Goal: Transaction & Acquisition: Purchase product/service

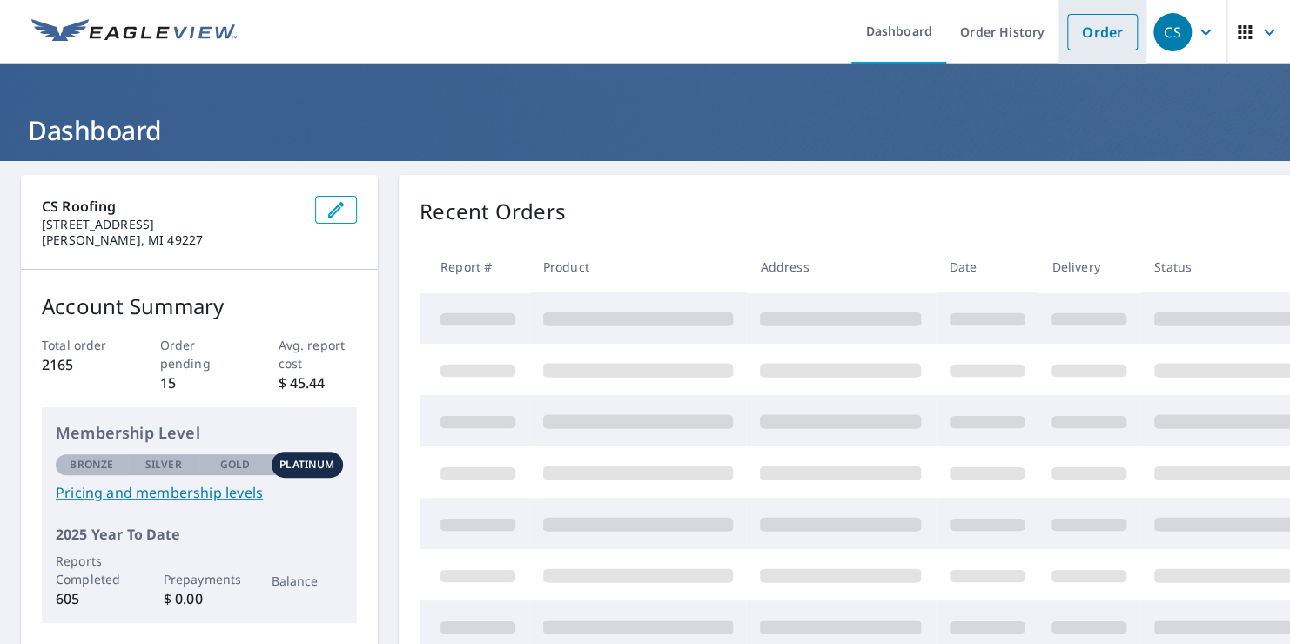
click at [1076, 40] on link "Order" at bounding box center [1102, 32] width 70 height 37
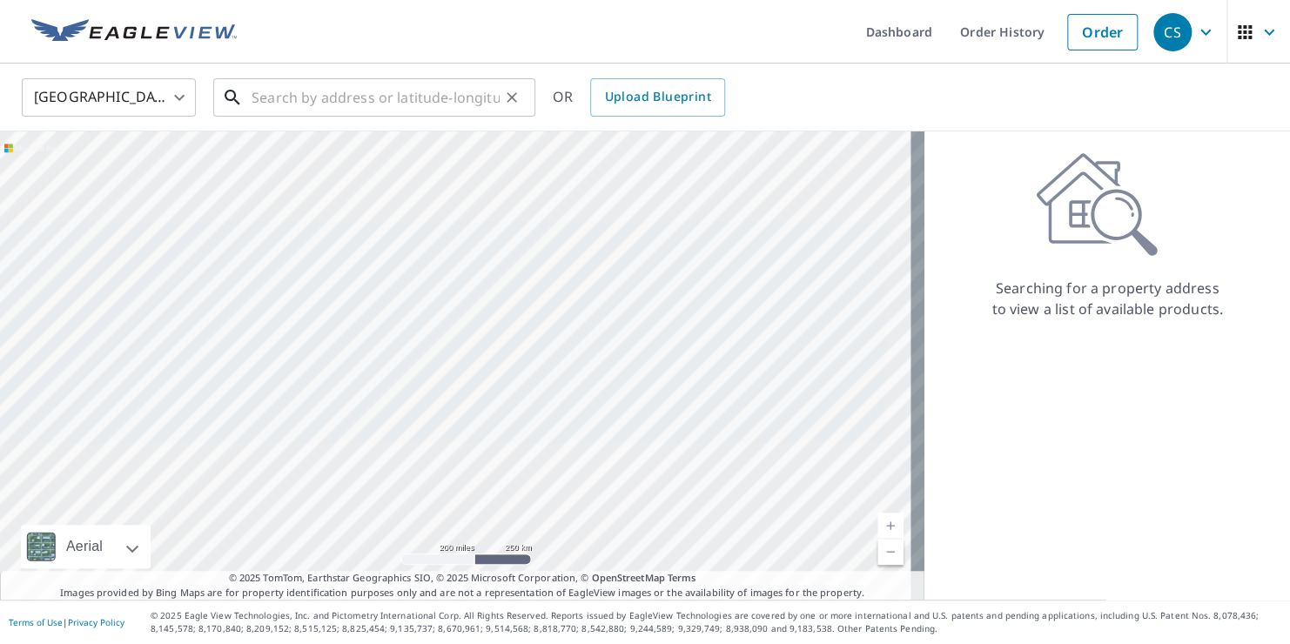
click at [415, 104] on input "text" at bounding box center [375, 97] width 248 height 49
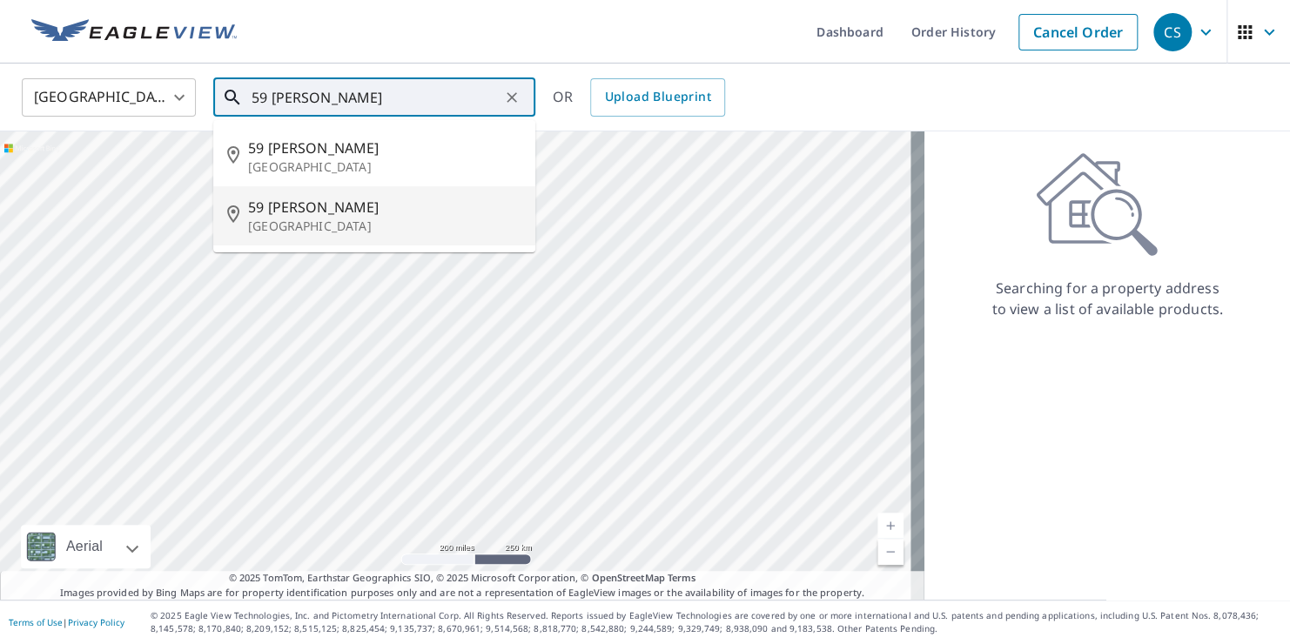
click at [377, 219] on p "[GEOGRAPHIC_DATA]" at bounding box center [384, 226] width 273 height 17
type input "[STREET_ADDRESS][PERSON_NAME]"
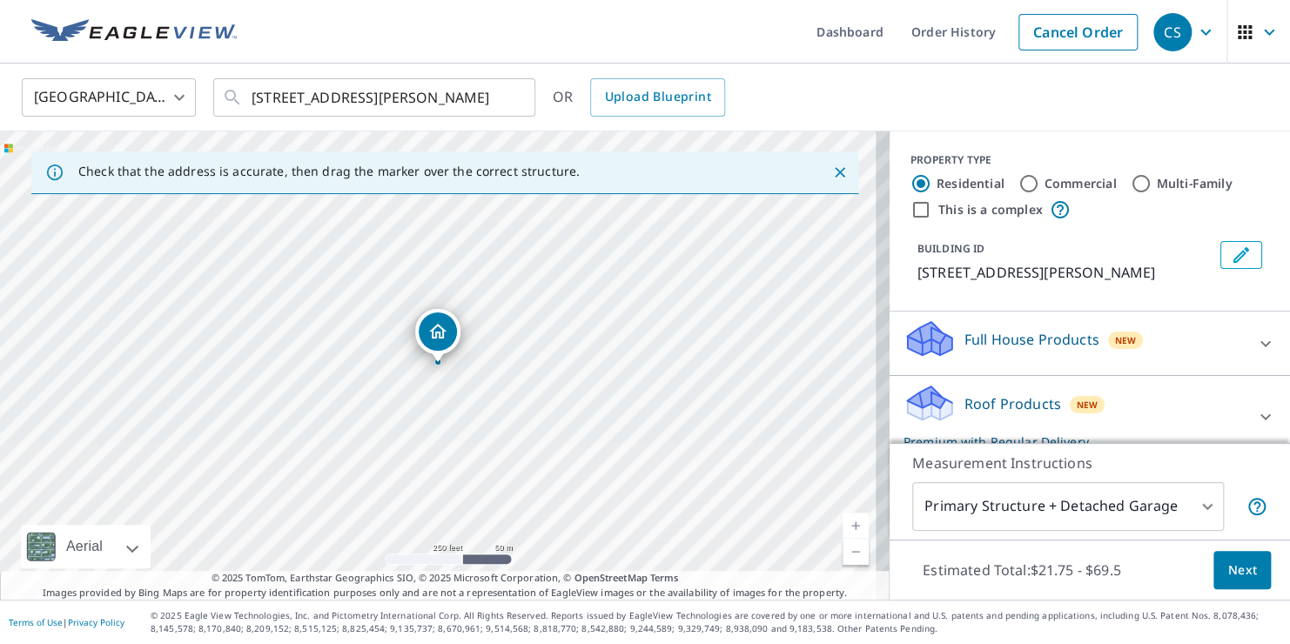
click at [567, 473] on div "[STREET_ADDRESS][PERSON_NAME]" at bounding box center [444, 365] width 889 height 468
click at [842, 524] on link "Current Level 17, Zoom In" at bounding box center [855, 526] width 26 height 26
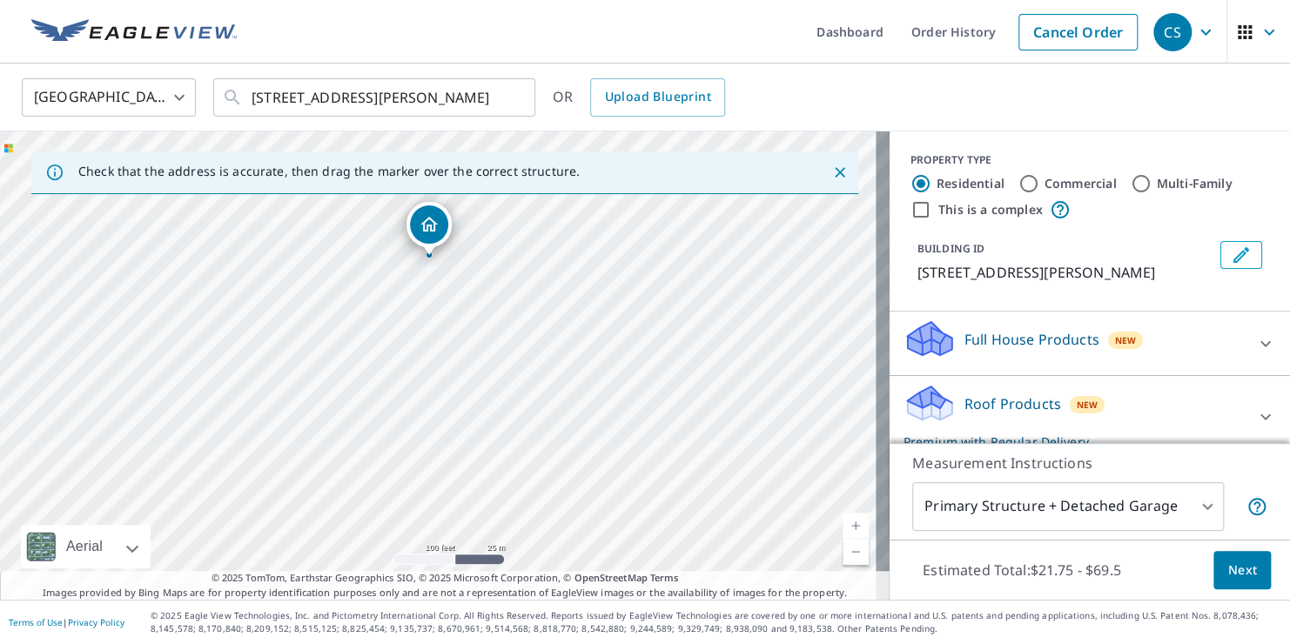
drag, startPoint x: 544, startPoint y: 431, endPoint x: 535, endPoint y: 324, distance: 107.4
click at [535, 324] on div "[STREET_ADDRESS][PERSON_NAME]" at bounding box center [444, 365] width 889 height 468
click at [842, 518] on link "Current Level 18, Zoom In" at bounding box center [855, 526] width 26 height 26
drag, startPoint x: 459, startPoint y: 456, endPoint x: 666, endPoint y: 253, distance: 289.2
click at [666, 253] on div "[STREET_ADDRESS][PERSON_NAME]" at bounding box center [444, 365] width 889 height 468
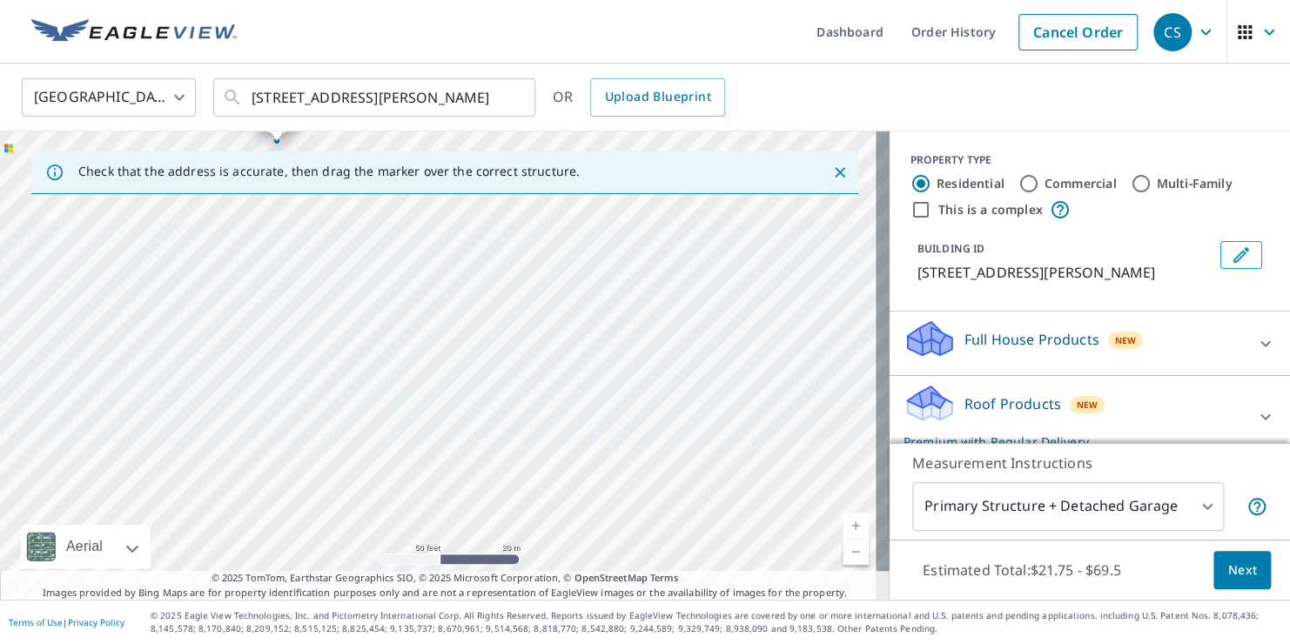
drag, startPoint x: 688, startPoint y: 365, endPoint x: 225, endPoint y: 620, distance: 529.3
click at [225, 620] on div "Dashboard Order History Cancel Order CS United States [GEOGRAPHIC_DATA] ​ [STRE…" at bounding box center [645, 322] width 1290 height 644
drag, startPoint x: 366, startPoint y: 369, endPoint x: 137, endPoint y: 677, distance: 384.3
click at [137, 643] on html "CS CS Dashboard Order History Cancel Order CS United States [GEOGRAPHIC_DATA] ​…" at bounding box center [645, 322] width 1290 height 644
click at [630, 426] on div "[STREET_ADDRESS][PERSON_NAME]" at bounding box center [444, 365] width 889 height 468
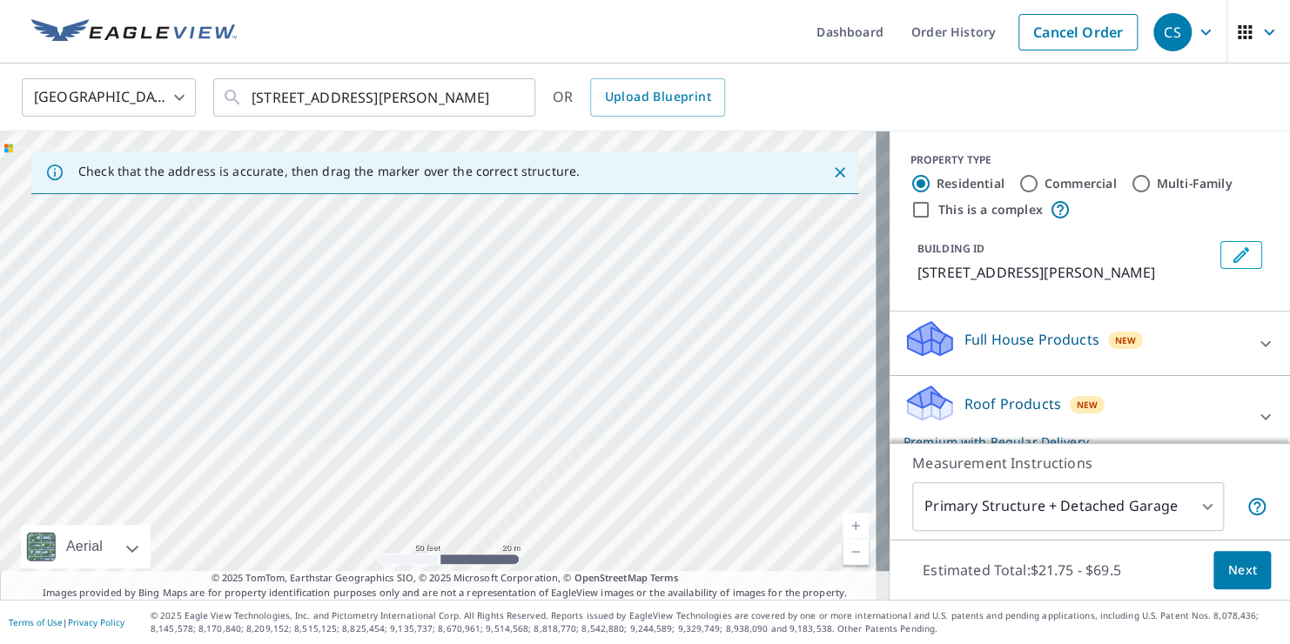
drag, startPoint x: 722, startPoint y: 287, endPoint x: 774, endPoint y: 183, distance: 116.4
click at [774, 183] on div "Check that the address is accurate, then drag the marker over the correct struc…" at bounding box center [444, 365] width 889 height 468
click at [728, 511] on div "[STREET_ADDRESS][PERSON_NAME]" at bounding box center [444, 365] width 889 height 468
drag, startPoint x: 573, startPoint y: 198, endPoint x: 817, endPoint y: 268, distance: 253.4
drag, startPoint x: 439, startPoint y: 330, endPoint x: 669, endPoint y: 324, distance: 229.8
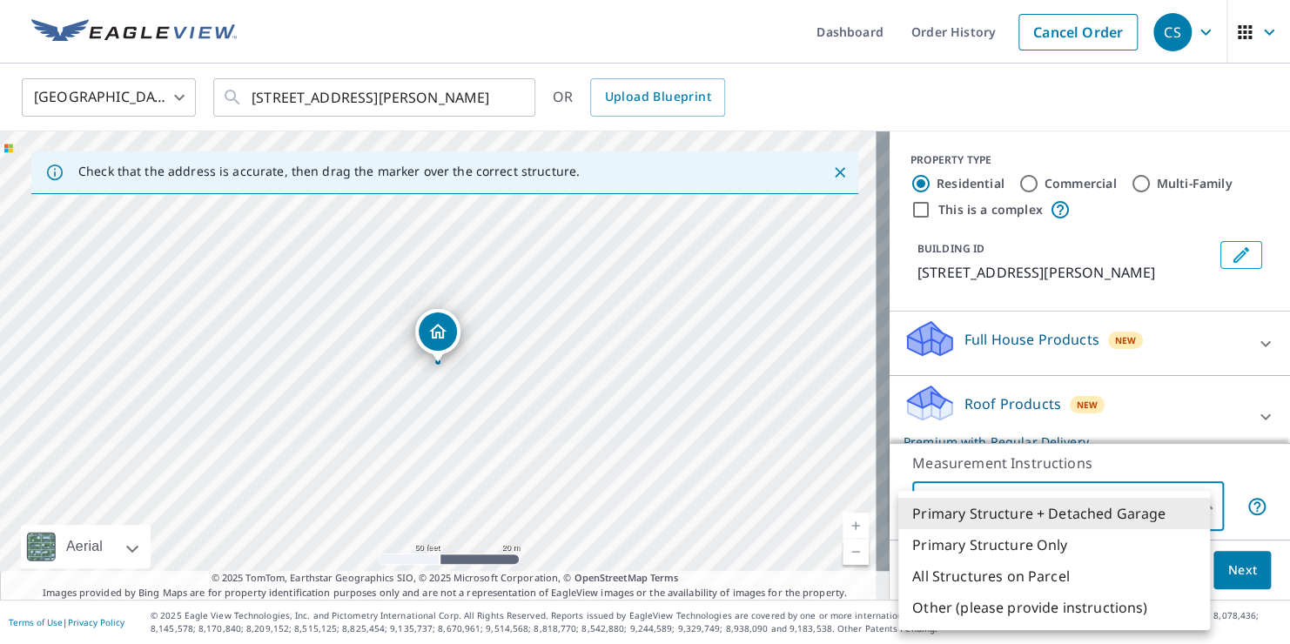
click at [1188, 506] on body "CS CS Dashboard Order History Cancel Order CS United States [GEOGRAPHIC_DATA] ​…" at bounding box center [645, 322] width 1290 height 644
click at [1188, 506] on li "Primary Structure + Detached Garage" at bounding box center [1054, 513] width 312 height 31
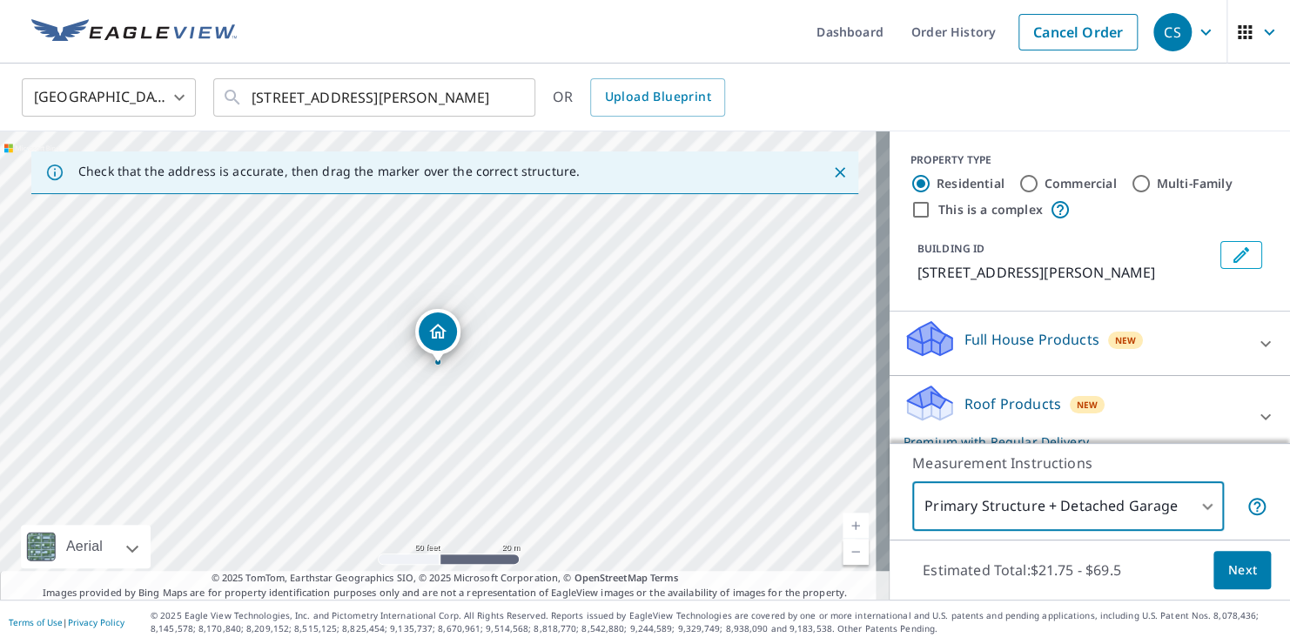
click at [1188, 506] on body "CS CS Dashboard Order History Cancel Order CS United States [GEOGRAPHIC_DATA] ​…" at bounding box center [645, 322] width 1290 height 644
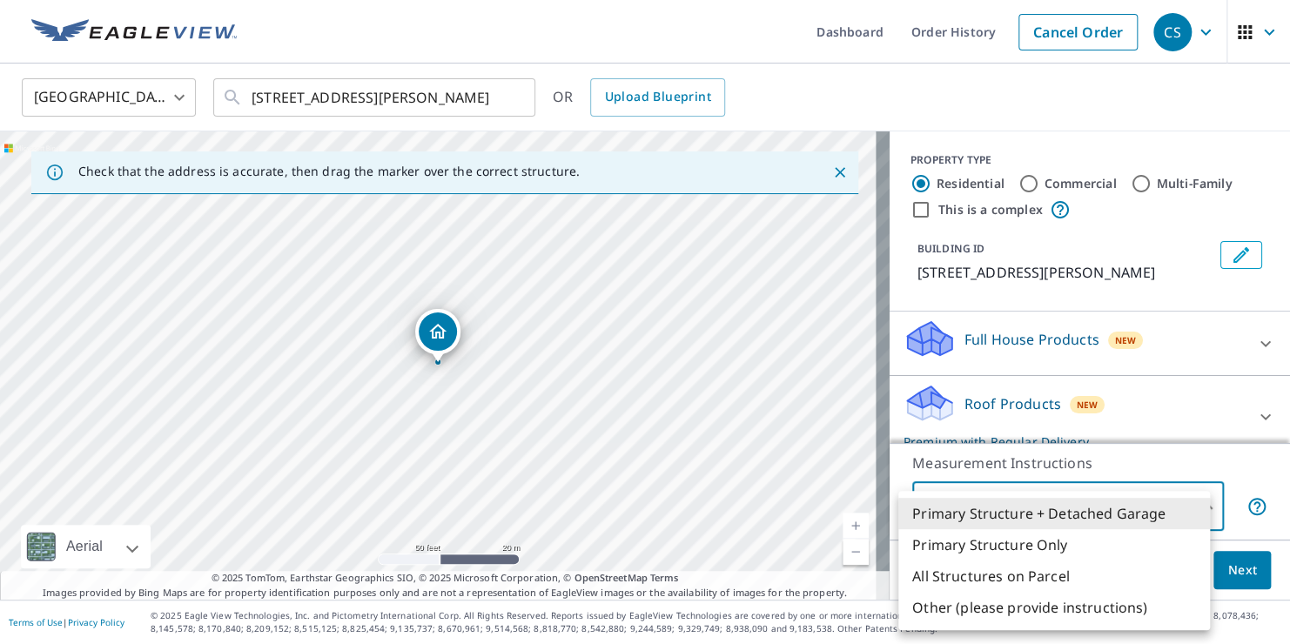
click at [1033, 606] on li "Other (please provide instructions)" at bounding box center [1054, 607] width 312 height 31
type input "5"
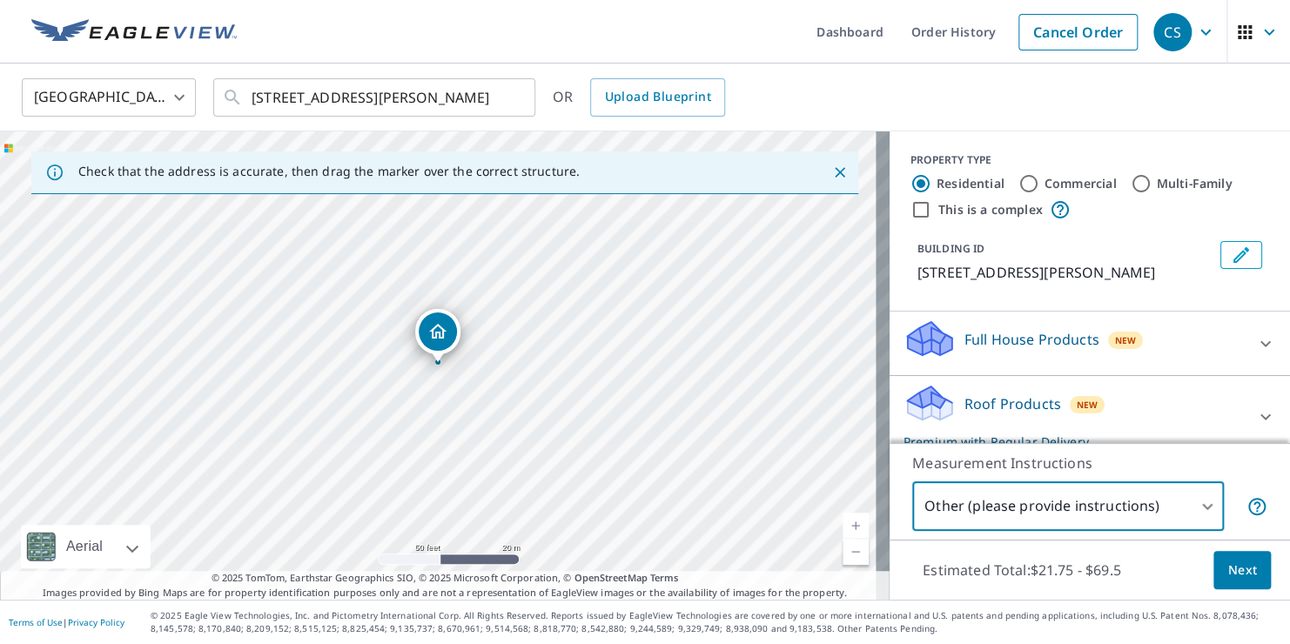
click at [1227, 574] on span "Next" at bounding box center [1242, 571] width 30 height 22
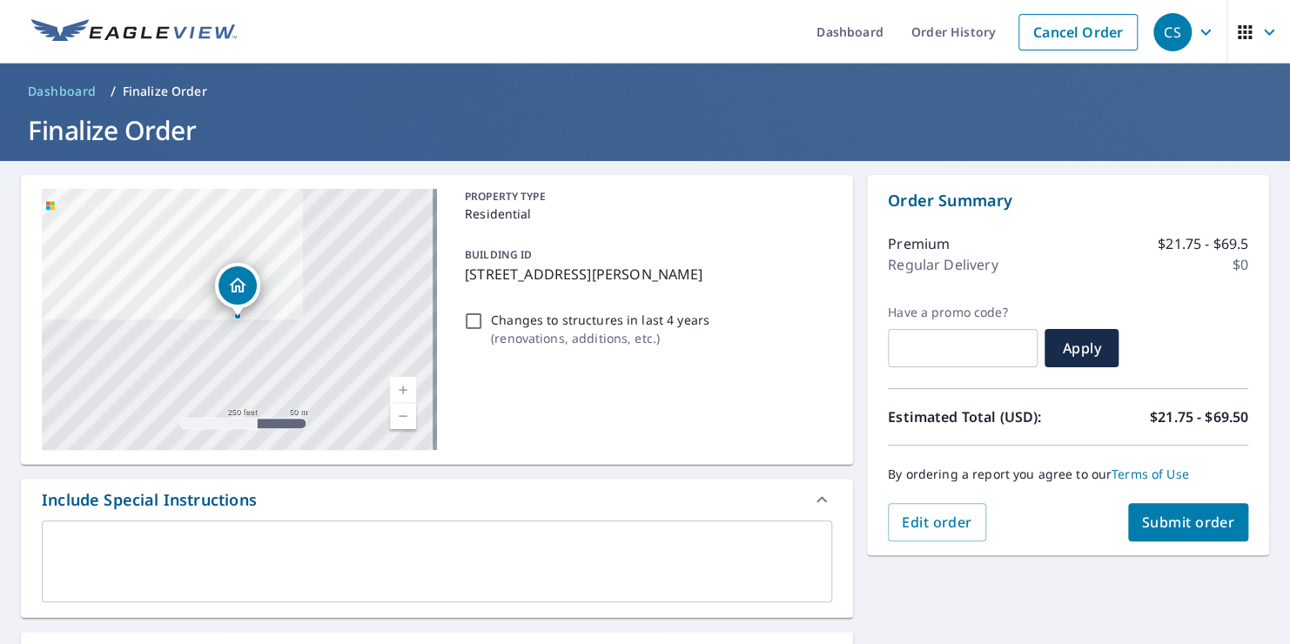
click at [91, 540] on textarea at bounding box center [437, 562] width 766 height 50
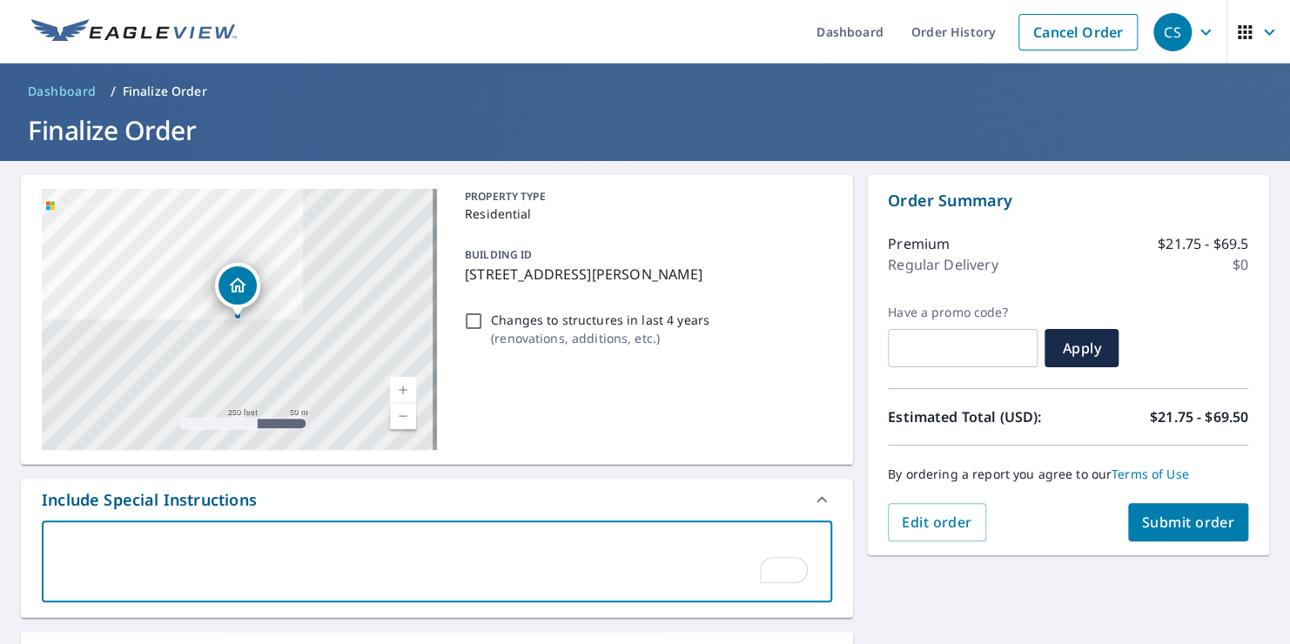
type textarea "b"
type textarea "x"
checkbox input "true"
type textarea "bu"
type textarea "x"
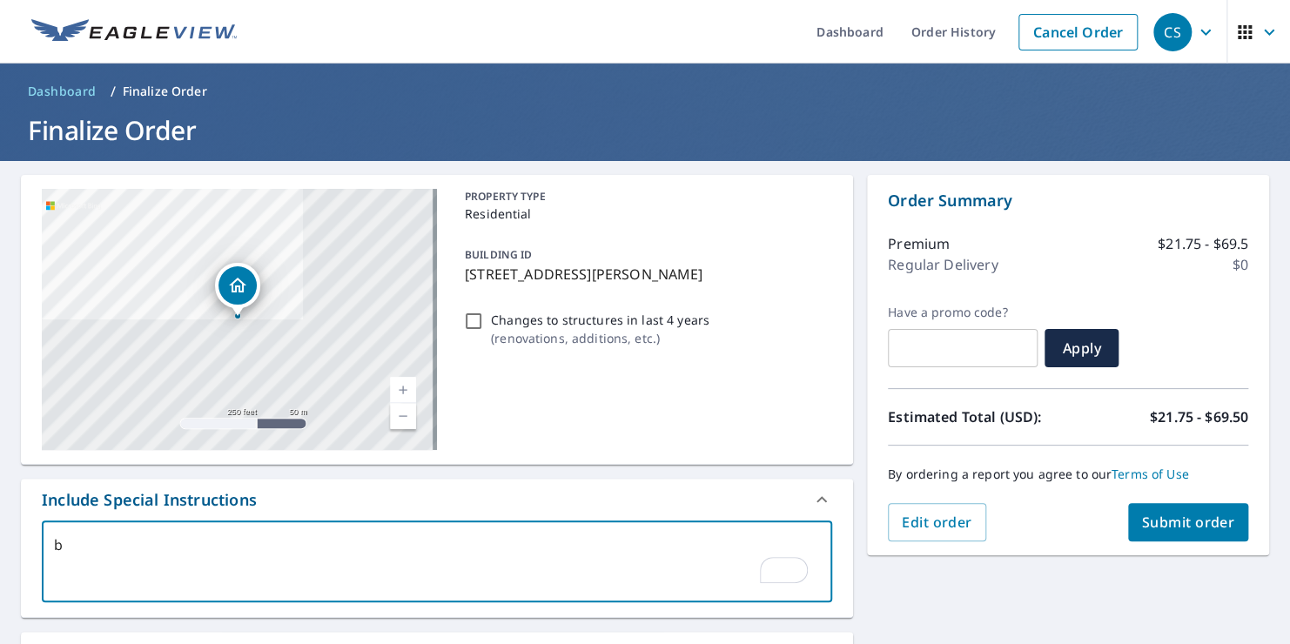
checkbox input "true"
type textarea "[PERSON_NAME]"
type textarea "x"
checkbox input "true"
type textarea "buil"
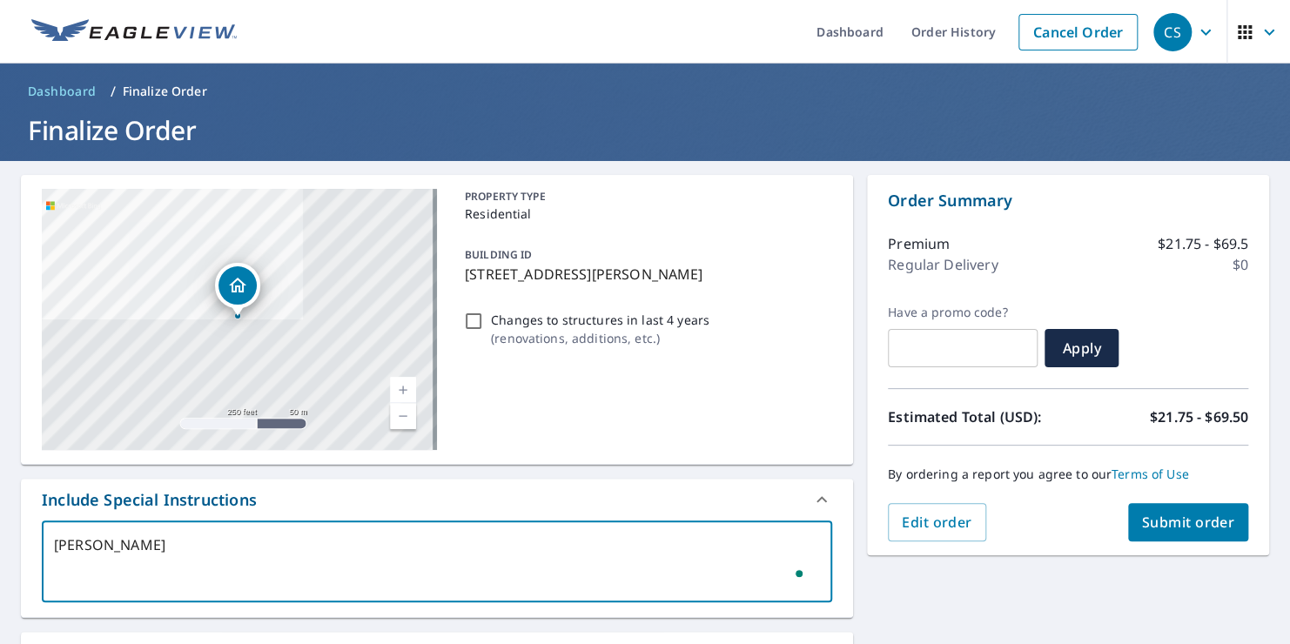
type textarea "x"
checkbox input "true"
type textarea "build"
type textarea "x"
checkbox input "true"
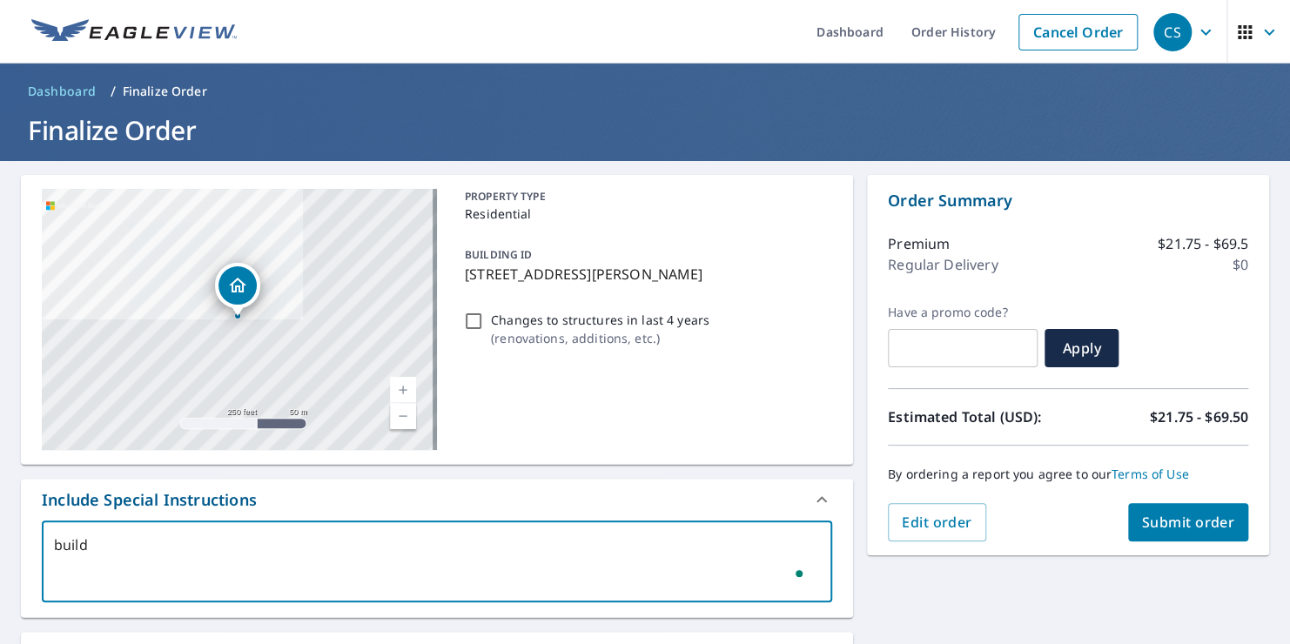
type textarea "buildi"
type textarea "x"
checkbox input "true"
type textarea "buildin"
type textarea "x"
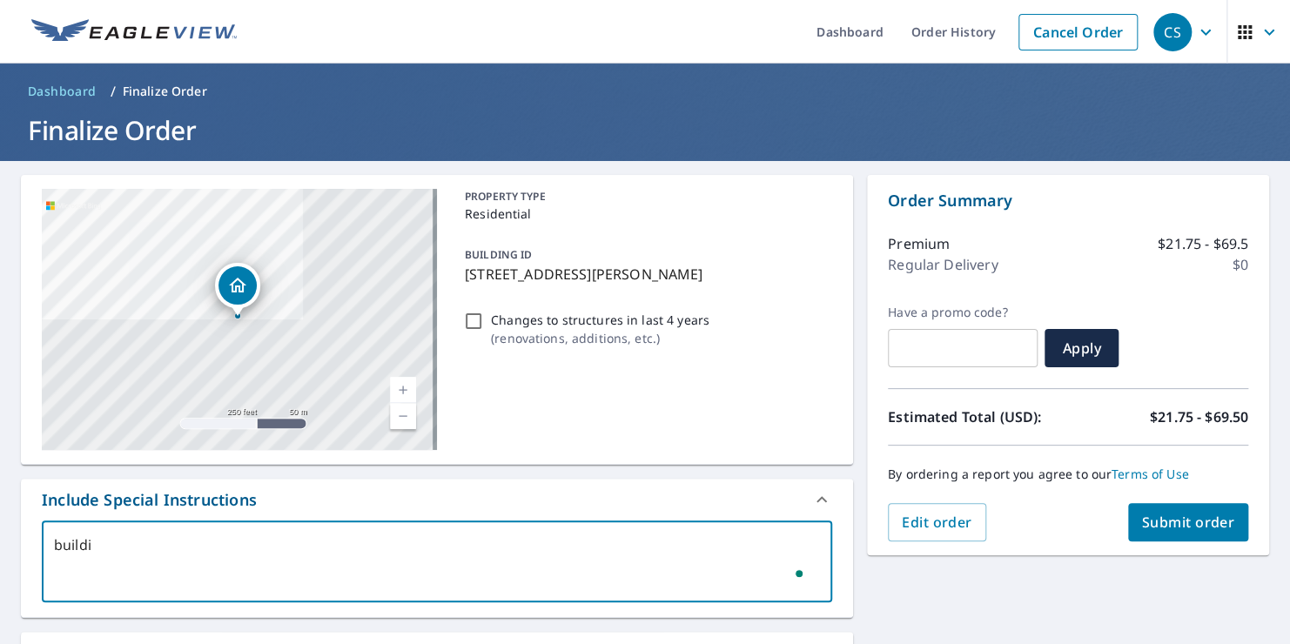
checkbox input "true"
type textarea "building"
type textarea "x"
checkbox input "true"
type textarea "building"
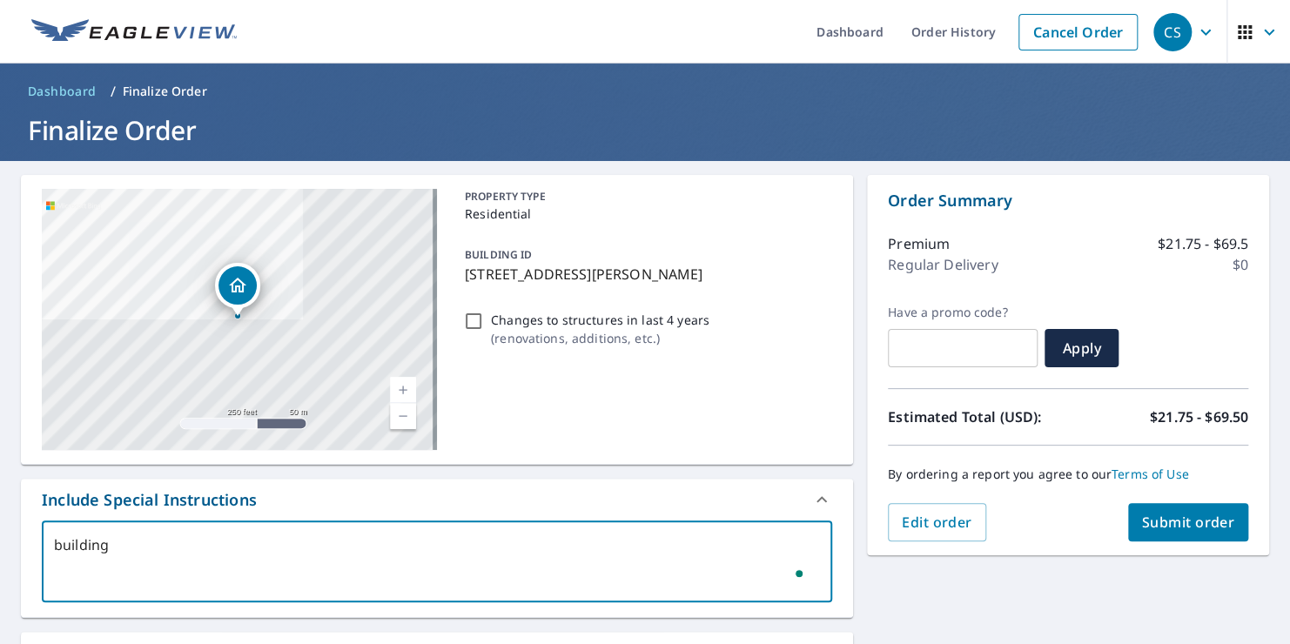
type textarea "x"
checkbox input "true"
type textarea "building 2"
type textarea "x"
checkbox input "true"
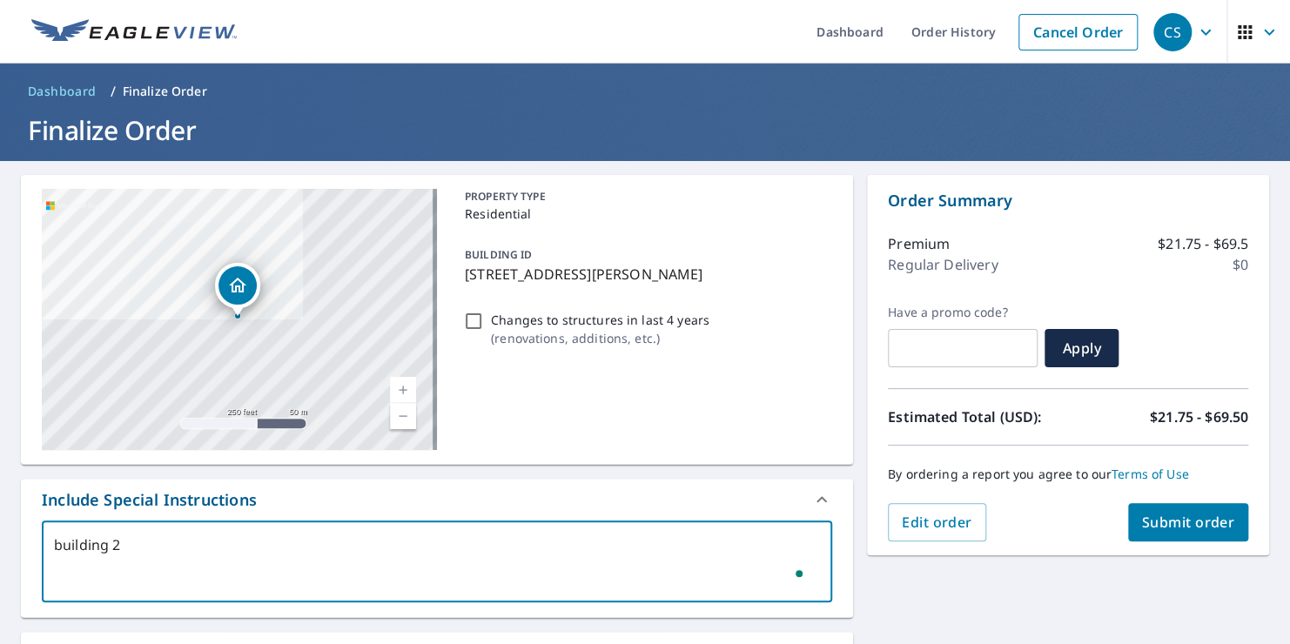
type textarea "building 22"
type textarea "x"
checkbox input "true"
type textarea "building 22"
type textarea "x"
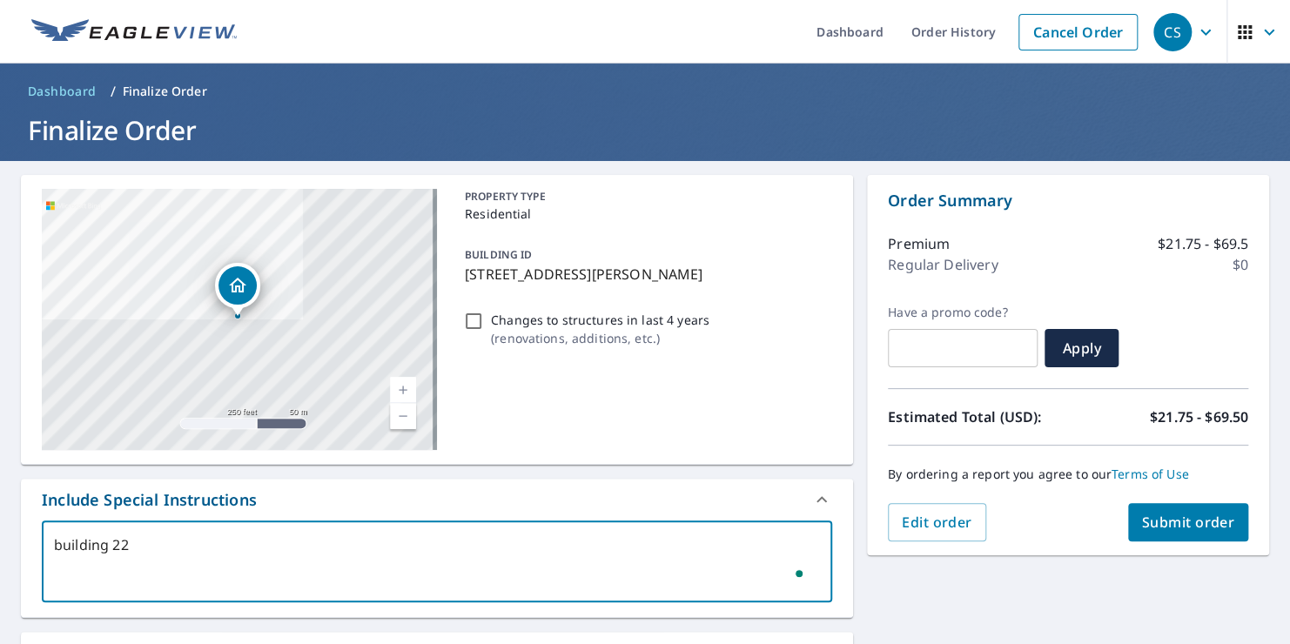
checkbox input "true"
type textarea "building 22 a"
type textarea "x"
checkbox input "true"
type textarea "building 22 an"
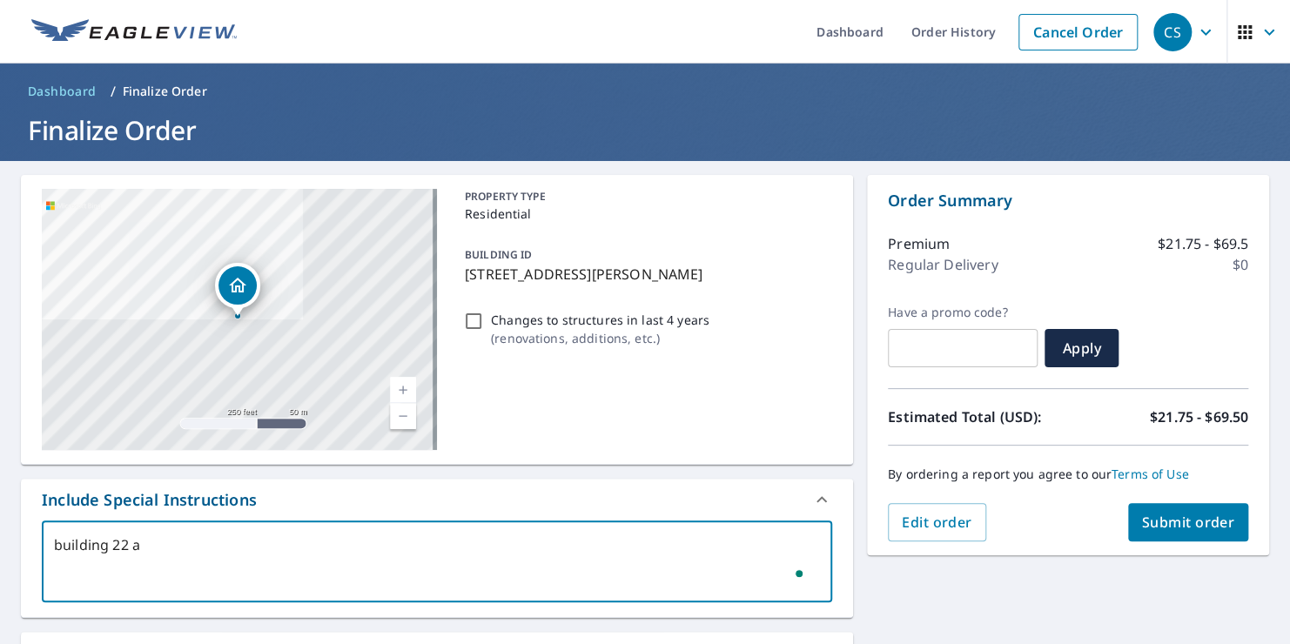
type textarea "x"
checkbox input "true"
type textarea "building 22 and"
type textarea "x"
checkbox input "true"
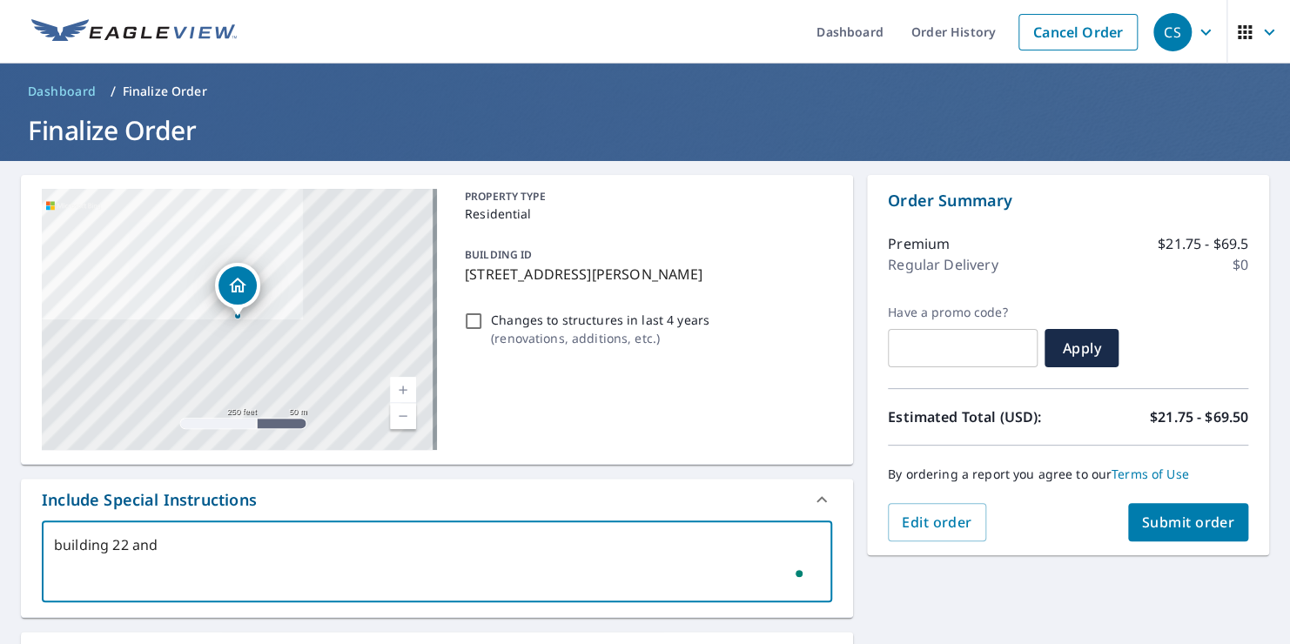
type textarea "building 22 and"
type textarea "x"
checkbox input "true"
type textarea "building 22 and 1"
type textarea "x"
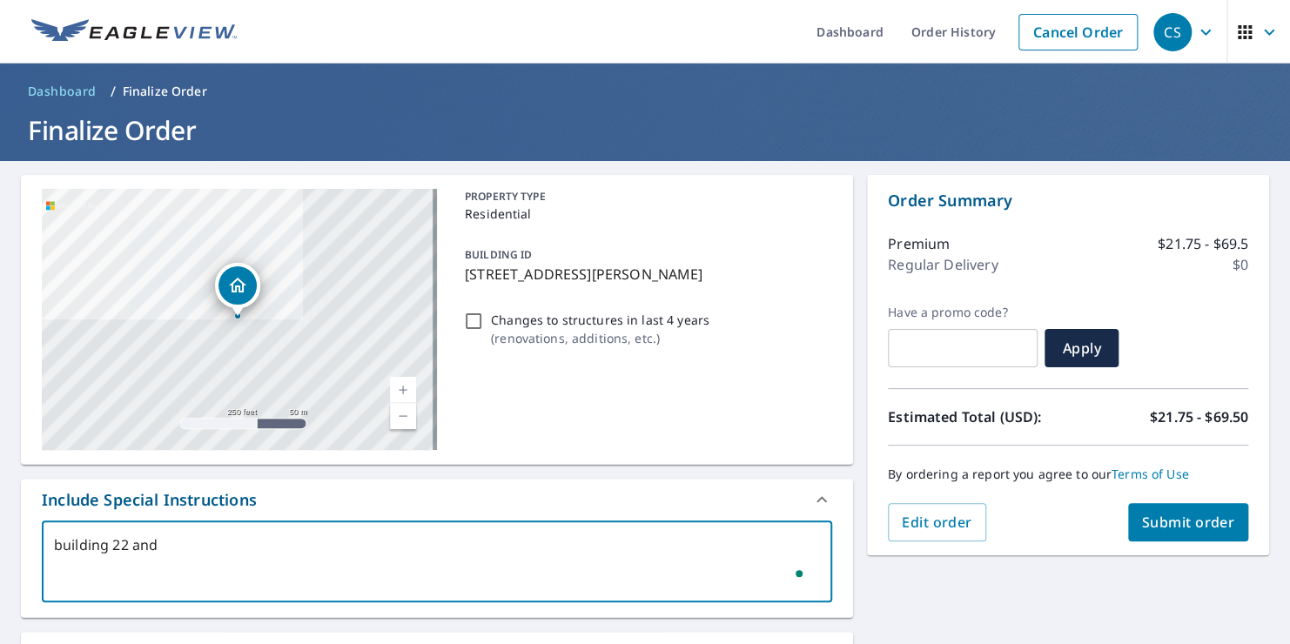
checkbox input "true"
type textarea "building 22 and 10"
type textarea "x"
checkbox input "true"
type textarea "building 22 and 107"
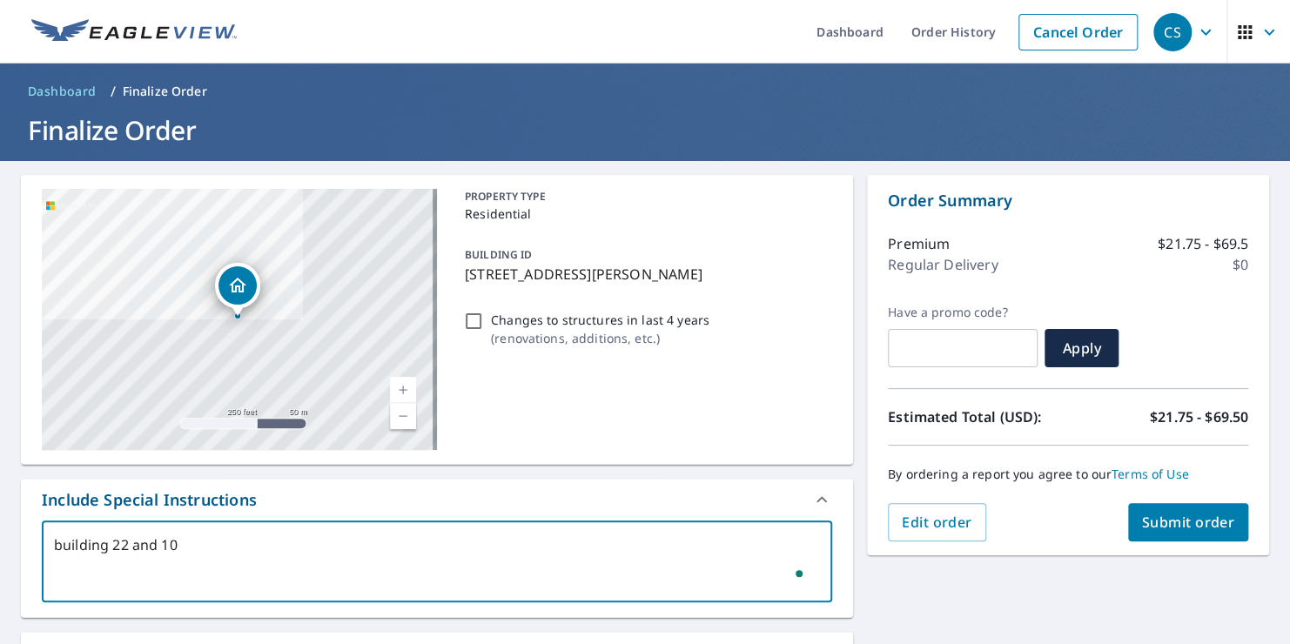
type textarea "x"
checkbox input "true"
type textarea "building 22 and 107"
type textarea "x"
checkbox input "true"
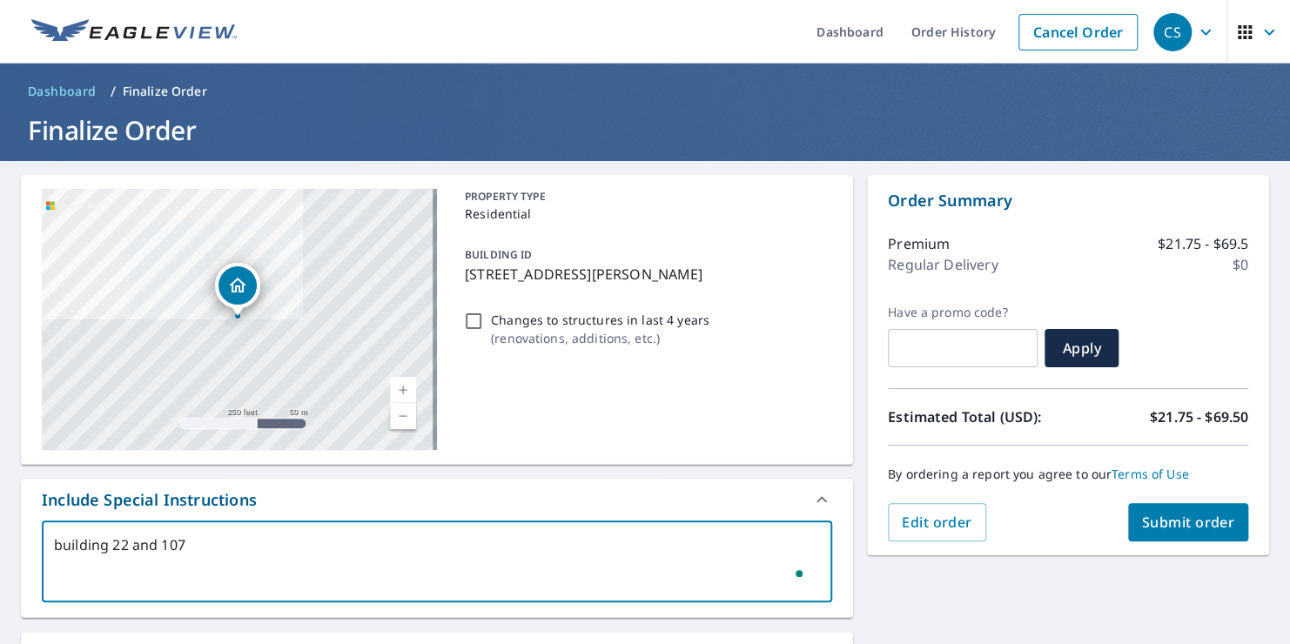
type textarea "building 22 and 107 o"
type textarea "x"
checkbox input "true"
type textarea "building 22 and 107 on"
type textarea "x"
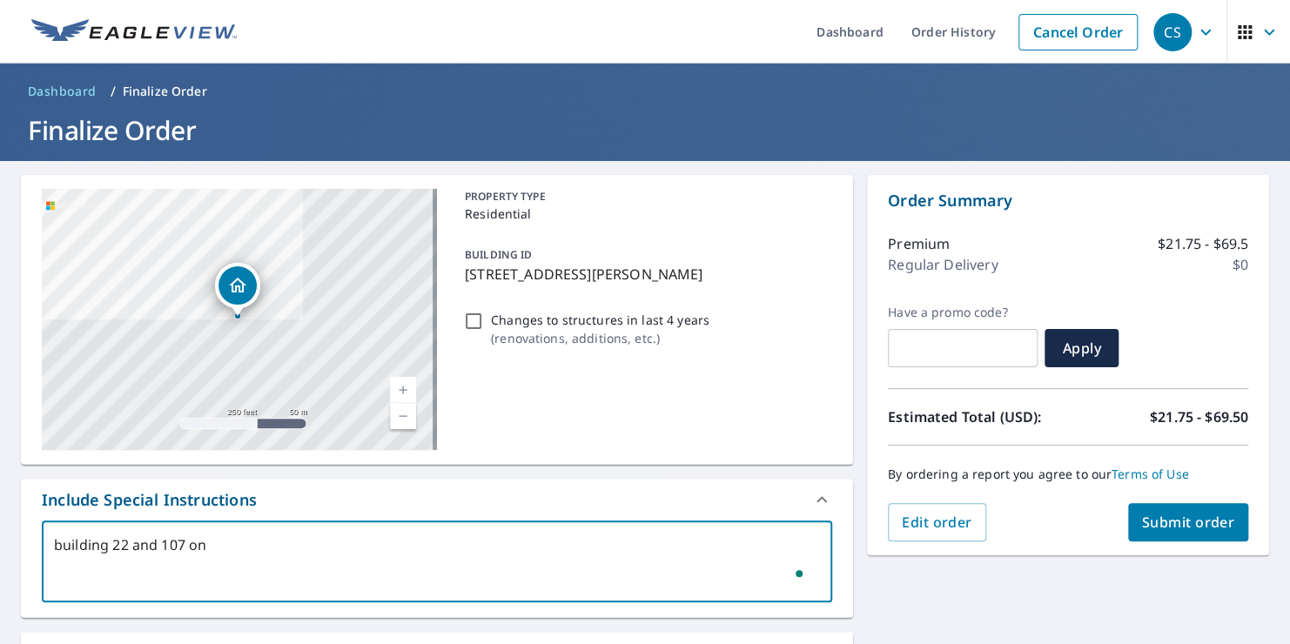
checkbox input "true"
type textarea "building 22 and 107 on"
type textarea "x"
checkbox input "true"
type textarea "building 22 and 107 on t"
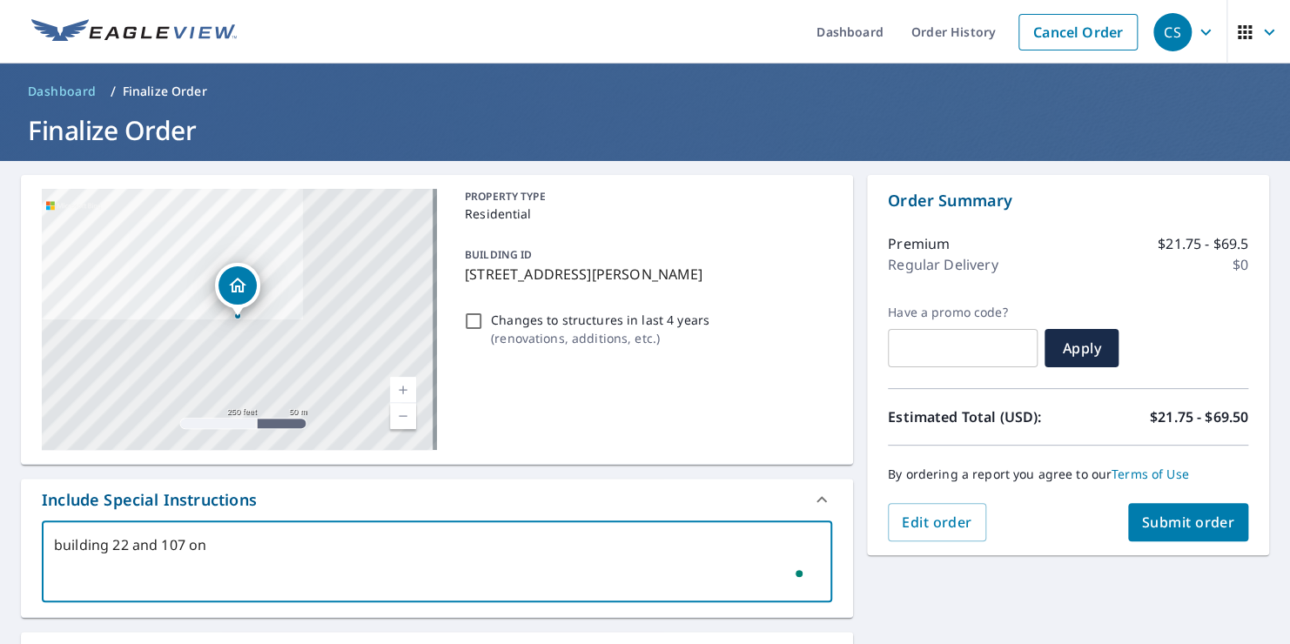
type textarea "x"
checkbox input "true"
type textarea "building 22 and 107 on th"
type textarea "x"
checkbox input "true"
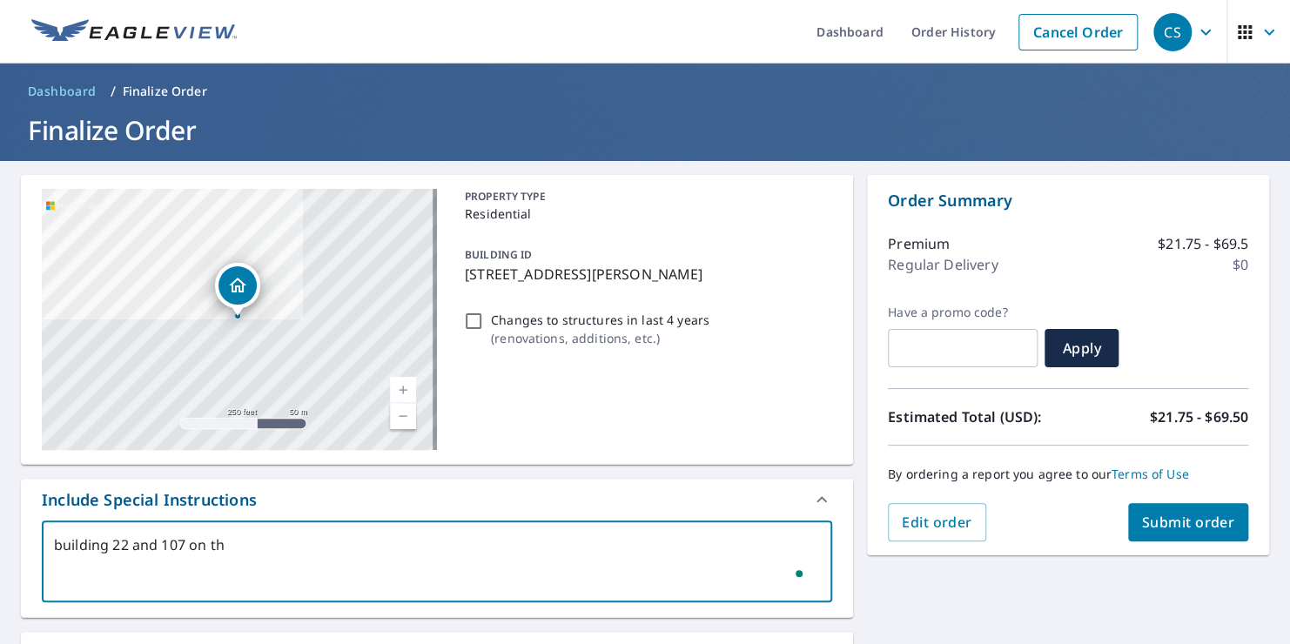
type textarea "building 22 and 107 on the"
type textarea "x"
checkbox input "true"
type textarea "building 22 and 107 on the"
type textarea "x"
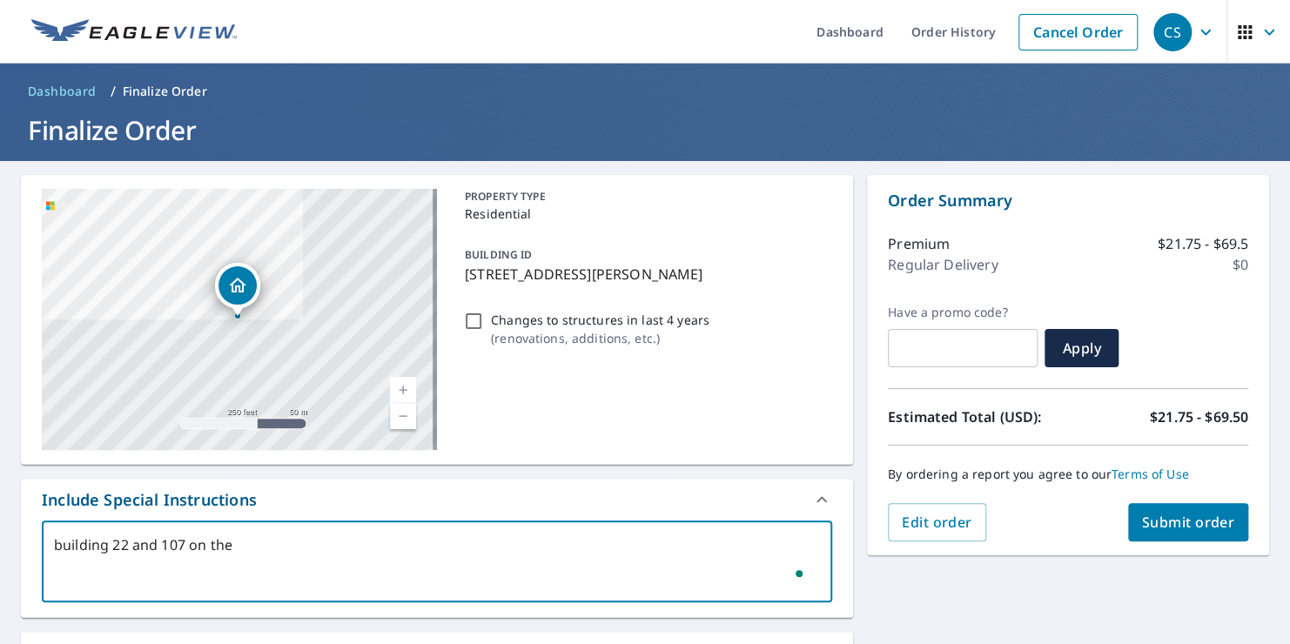
checkbox input "true"
type textarea "building 22 and 107 on the m"
type textarea "x"
checkbox input "true"
type textarea "building 22 and 107 on the ma"
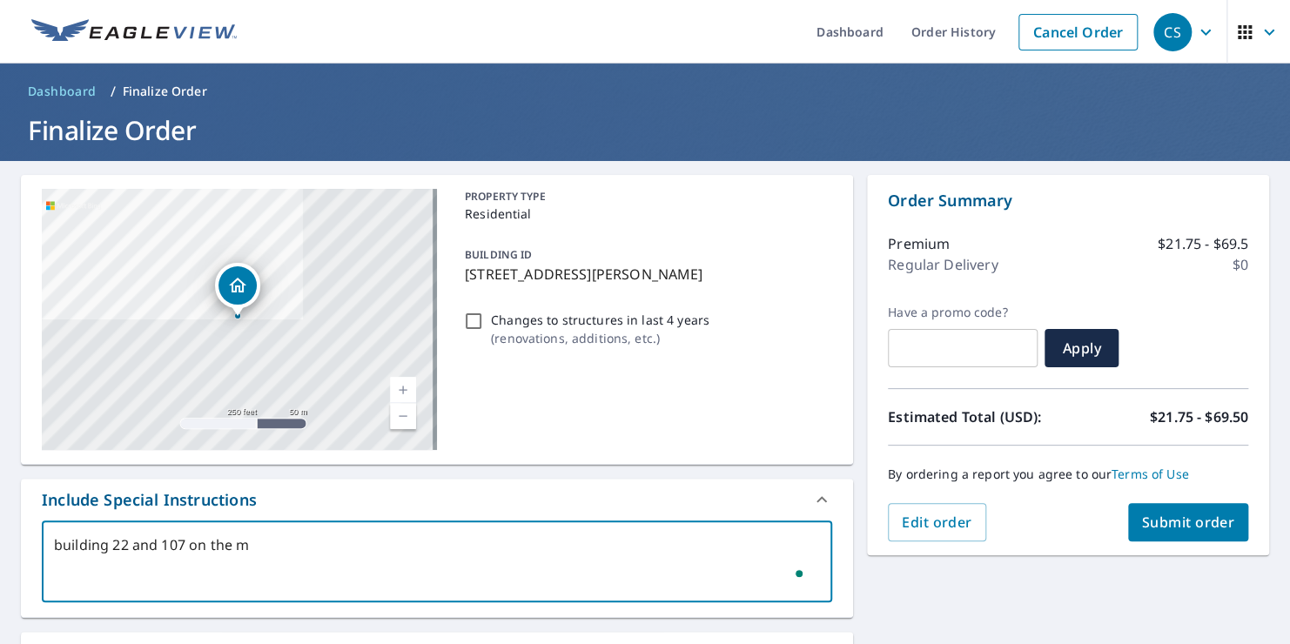
type textarea "x"
checkbox input "true"
type textarea "building 22 and 107 on the map"
type textarea "x"
checkbox input "true"
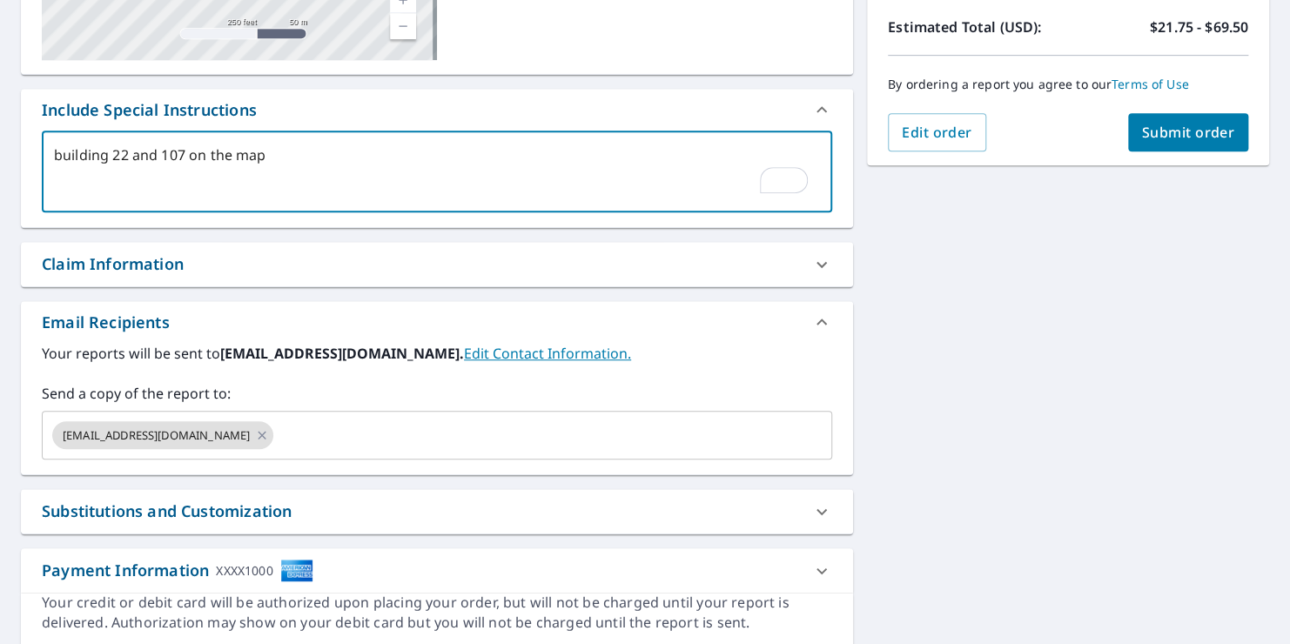
scroll to position [393, 0]
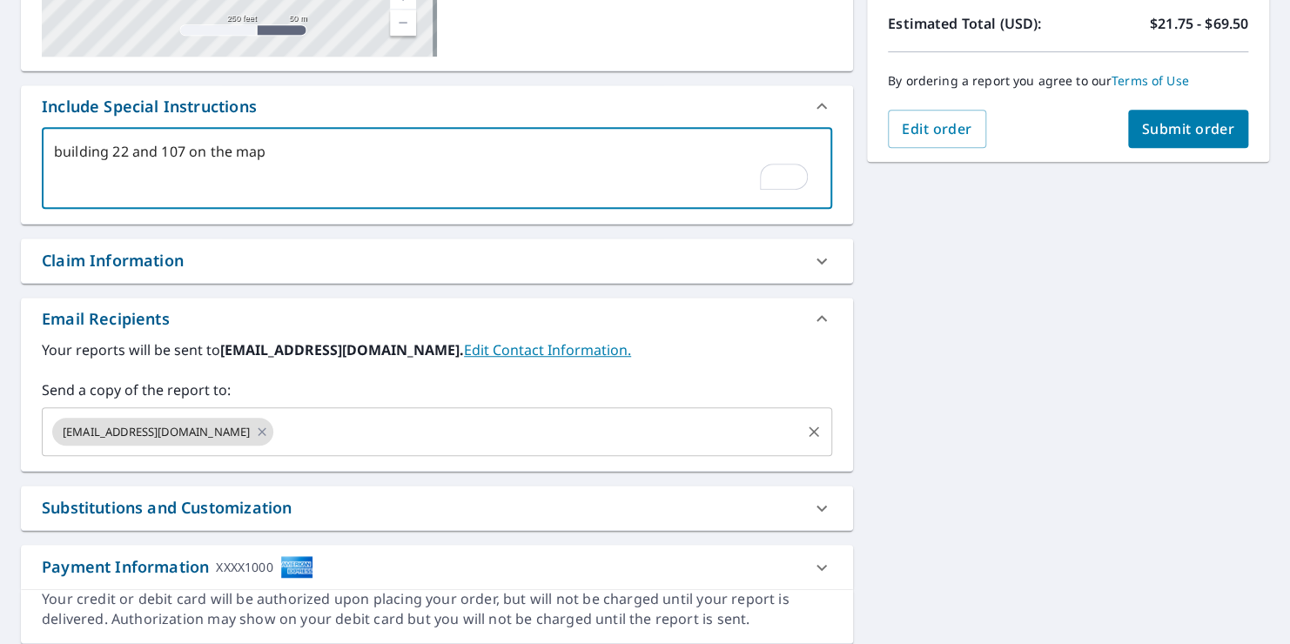
type textarea "building 22 and 107 on the map"
type textarea "x"
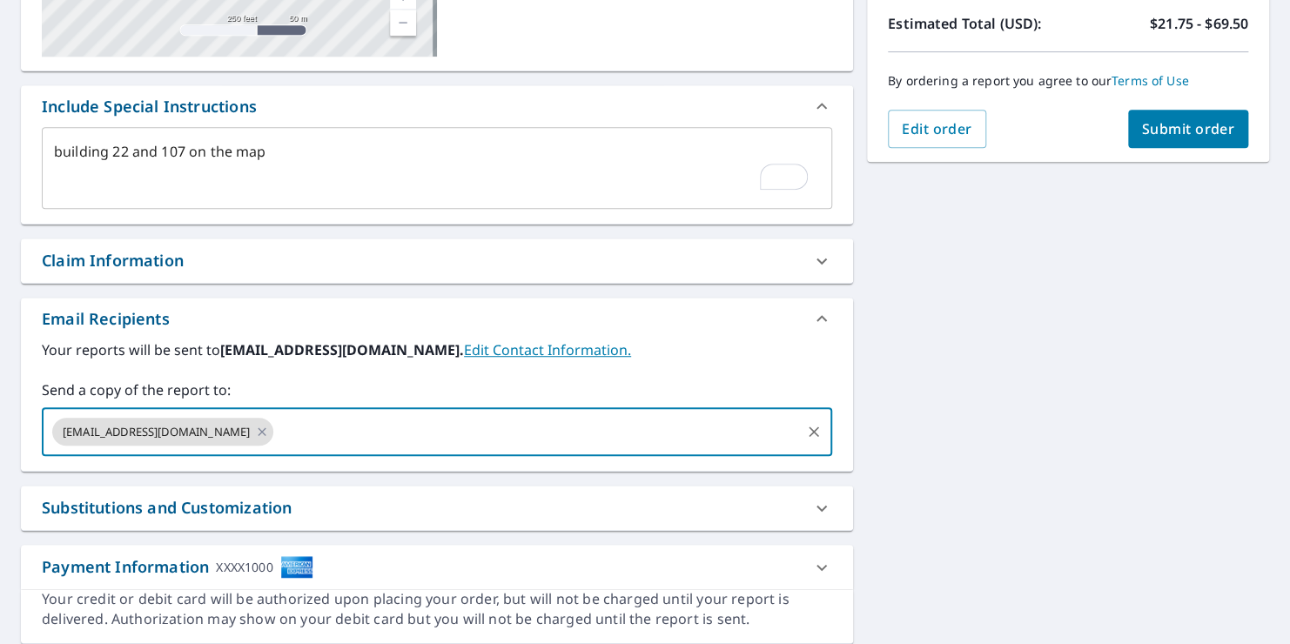
click at [276, 434] on input "text" at bounding box center [537, 431] width 522 height 33
type input "[PERSON_NAME][EMAIL_ADDRESS][DOMAIN_NAME]"
type textarea "x"
checkbox input "true"
click at [1194, 126] on span "Submit order" at bounding box center [1188, 128] width 93 height 19
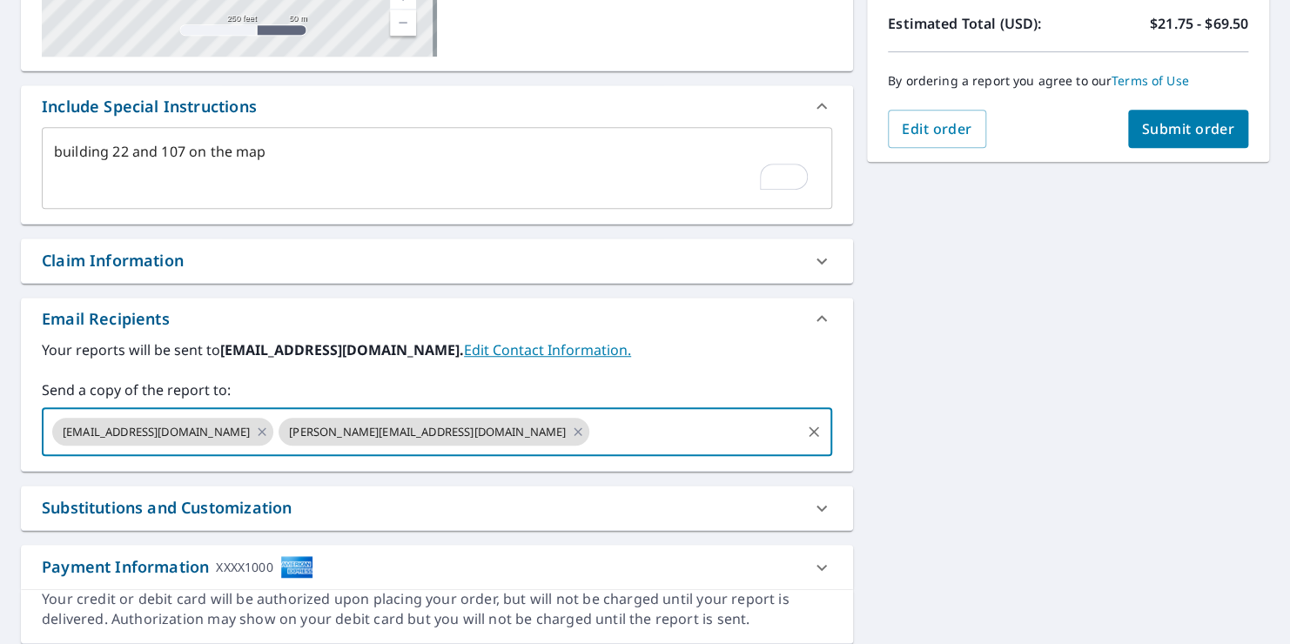
type textarea "x"
checkbox input "true"
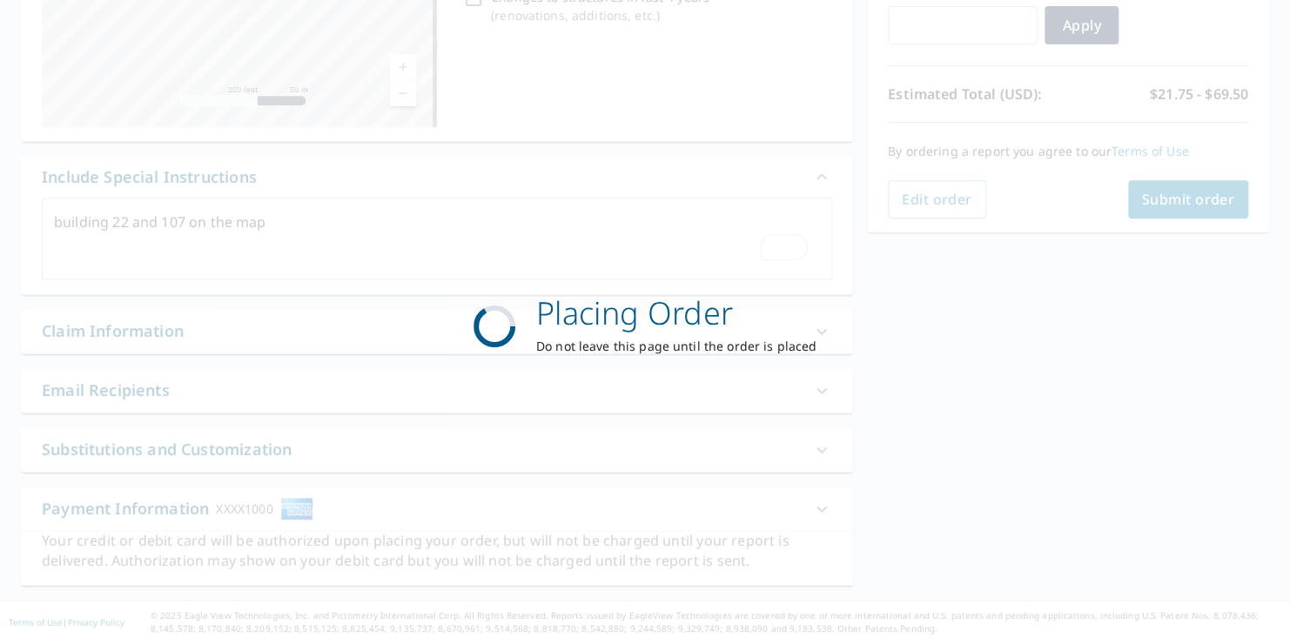
scroll to position [321, 0]
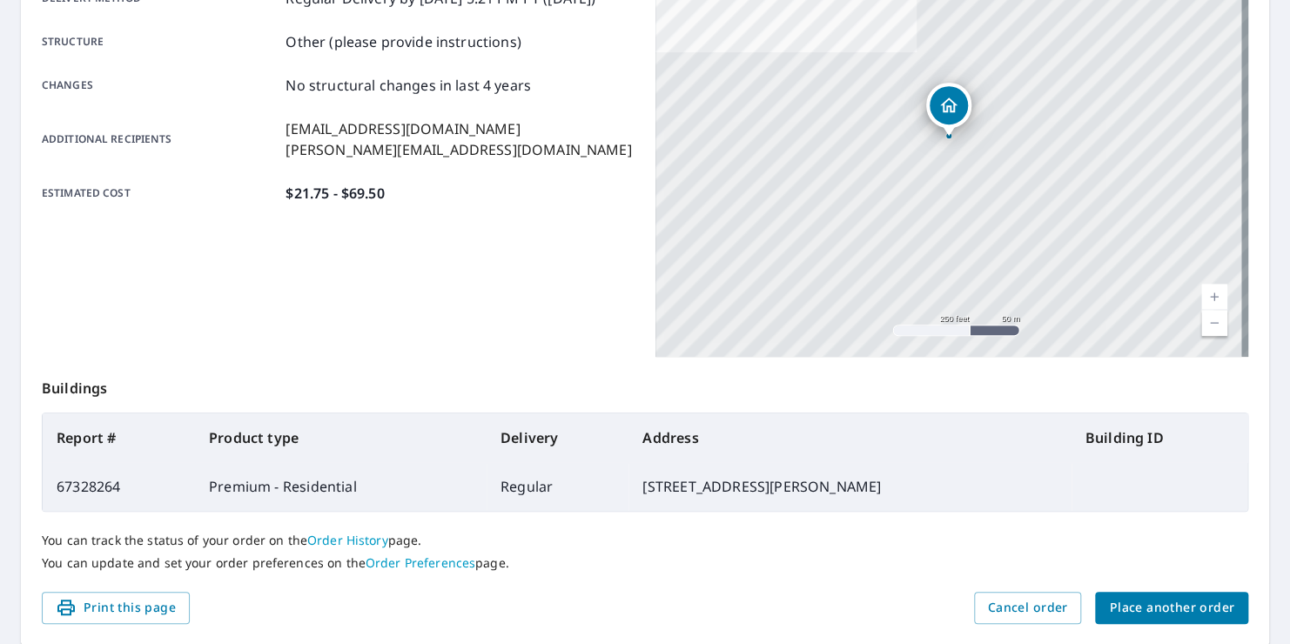
click at [1146, 600] on span "Place another order" at bounding box center [1171, 608] width 125 height 22
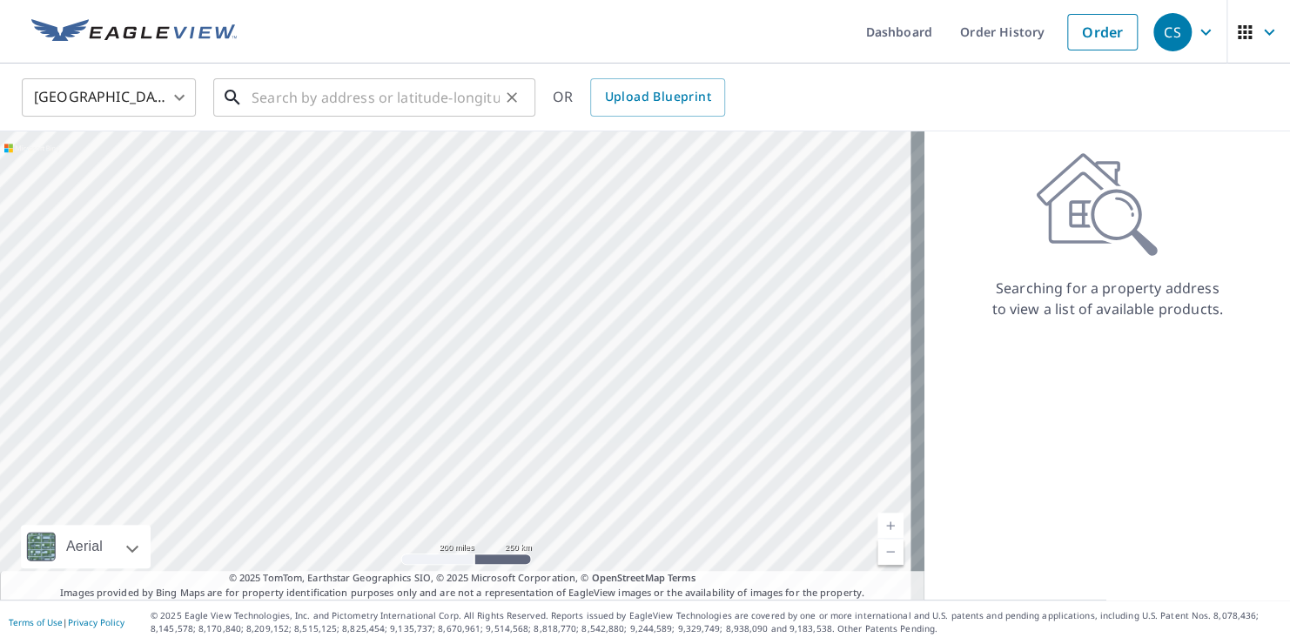
click at [294, 97] on input "text" at bounding box center [375, 97] width 248 height 49
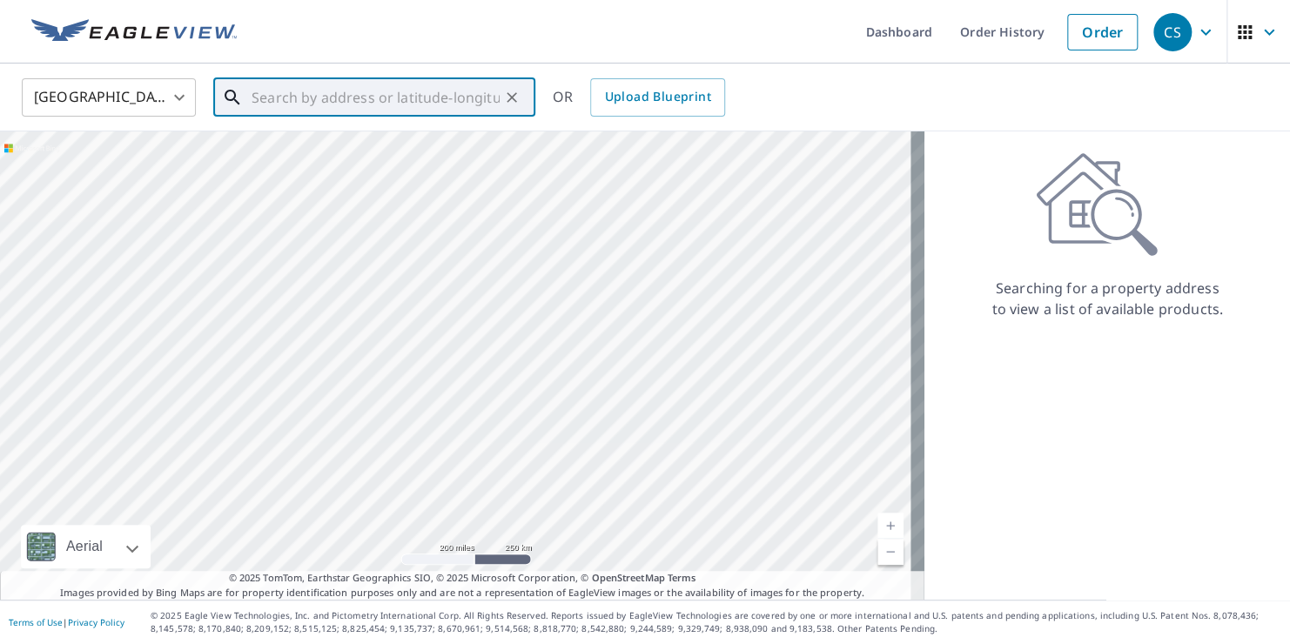
type input "6"
click at [272, 94] on input "text" at bounding box center [375, 97] width 248 height 49
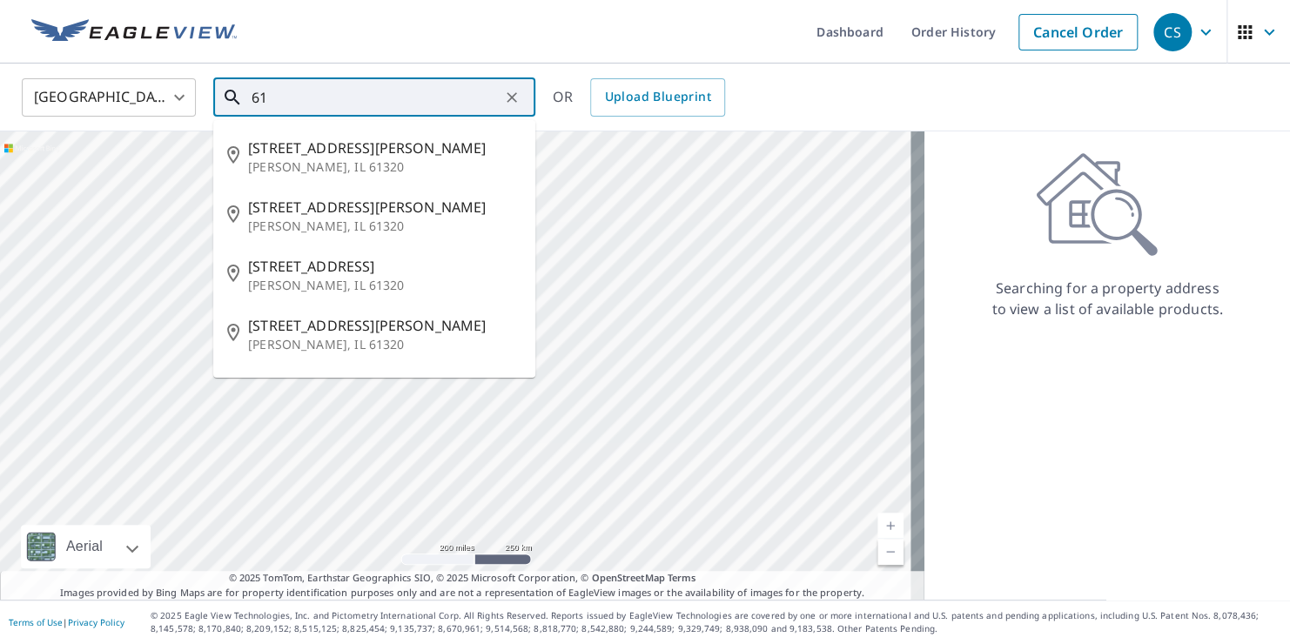
type input "6"
